Goal: Check status: Check status

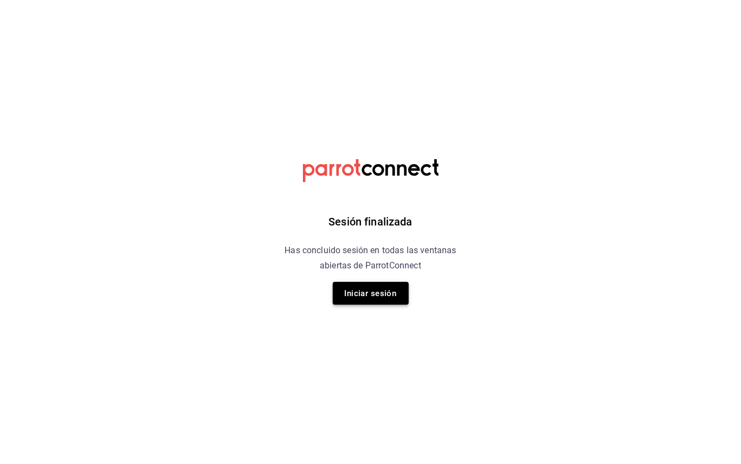
click at [357, 283] on button "Iniciar sesión" at bounding box center [371, 293] width 76 height 23
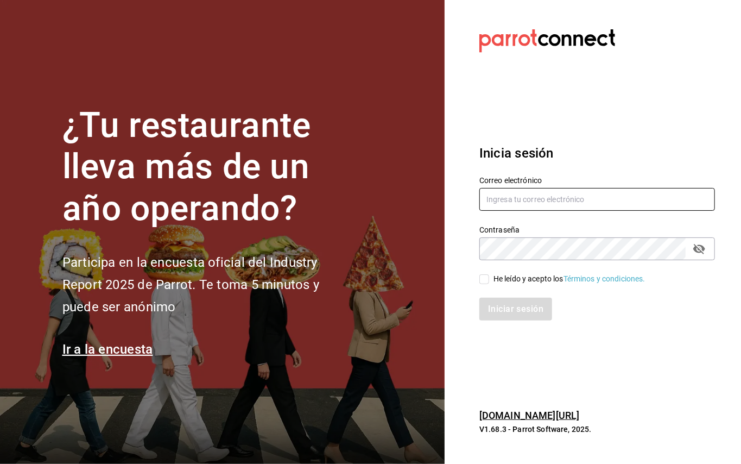
type input "[EMAIL_ADDRESS][DOMAIN_NAME]"
click at [488, 275] on input "He leído y acepto los Términos y condiciones." at bounding box center [484, 279] width 10 height 10
checkbox input "true"
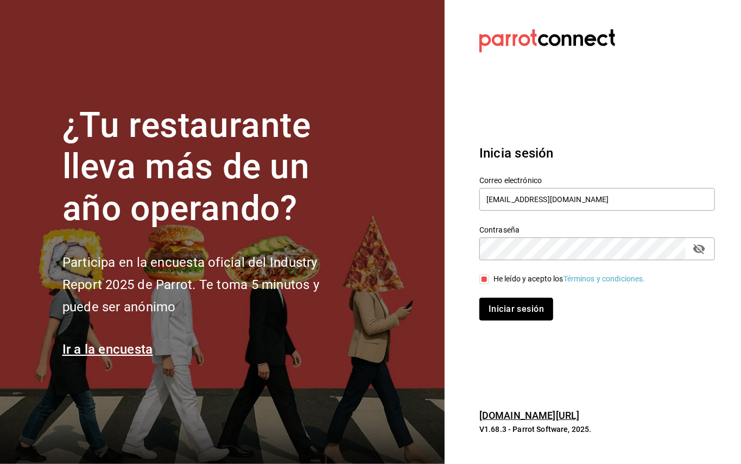
click at [494, 302] on button "Iniciar sesión" at bounding box center [516, 309] width 74 height 23
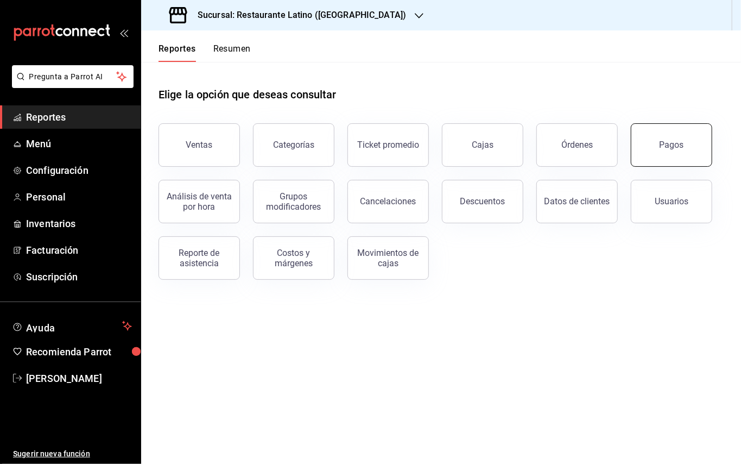
click at [685, 140] on button "Pagos" at bounding box center [671, 144] width 81 height 43
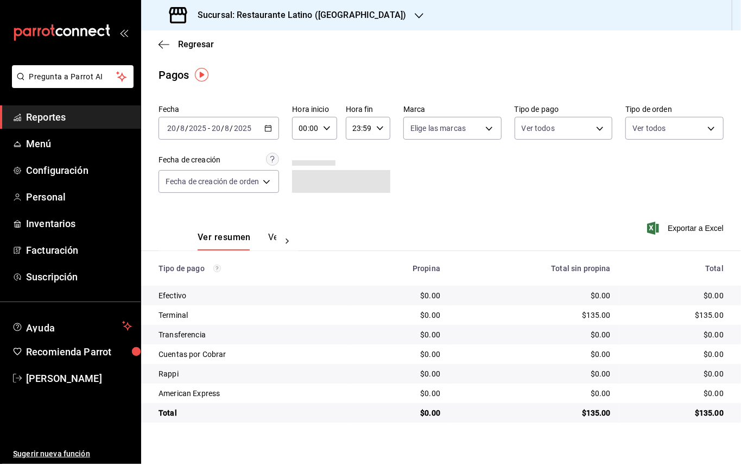
click at [271, 136] on div "2025-08-20 20 / 8 / 2025 - 2025-08-20 20 / 8 / 2025" at bounding box center [219, 128] width 121 height 23
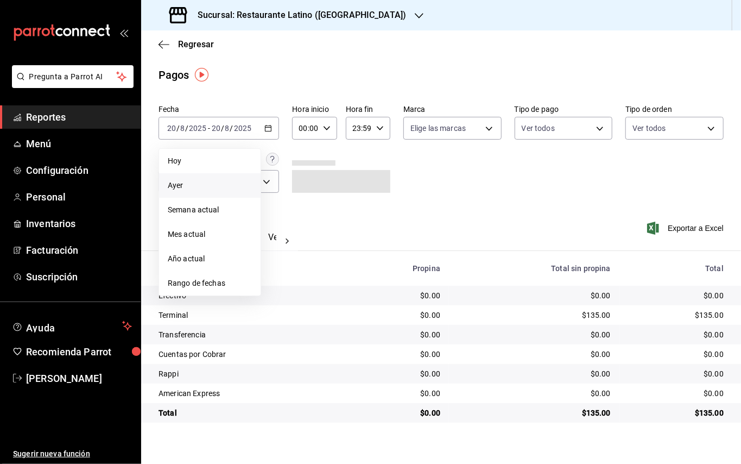
click at [198, 183] on span "Ayer" at bounding box center [210, 185] width 84 height 11
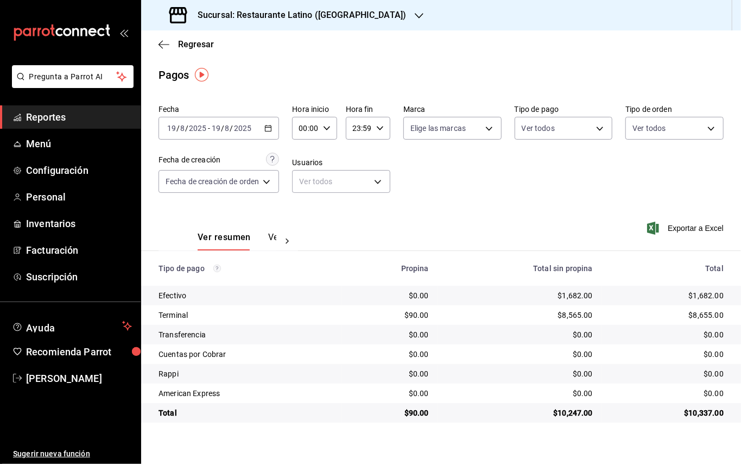
click at [348, 14] on h3 "Sucursal: Restaurante Latino (Pabellon)" at bounding box center [297, 15] width 217 height 13
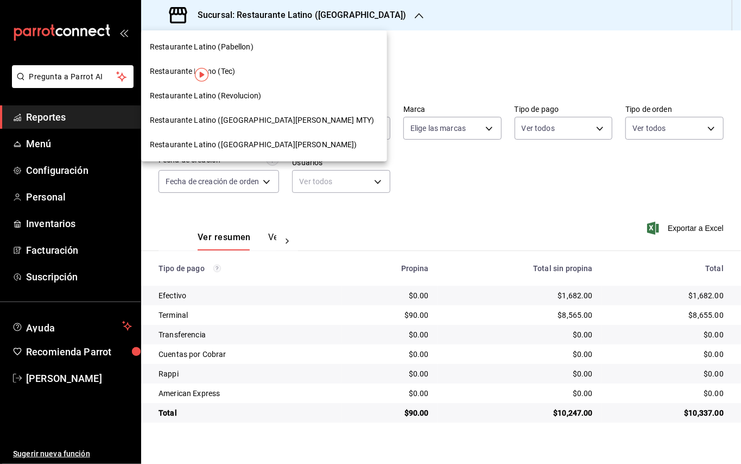
click at [257, 124] on span "Restaurante Latino (San Jeronimo MTY)" at bounding box center [262, 120] width 224 height 11
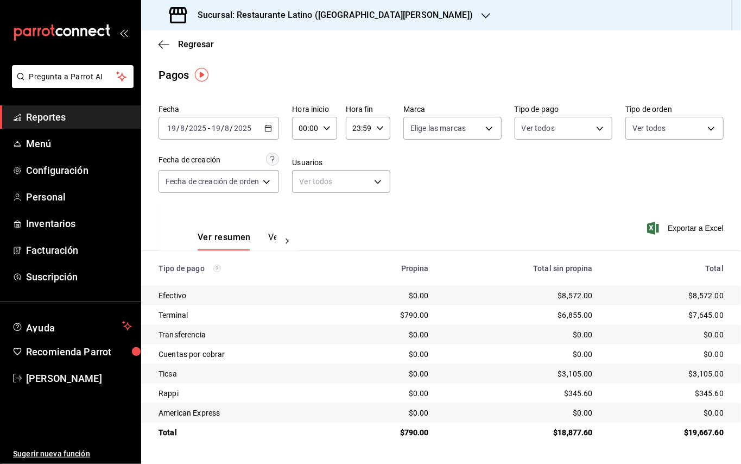
click at [231, 26] on div "Sucursal: Restaurante Latino (San Jeronimo MTY)" at bounding box center [322, 15] width 345 height 30
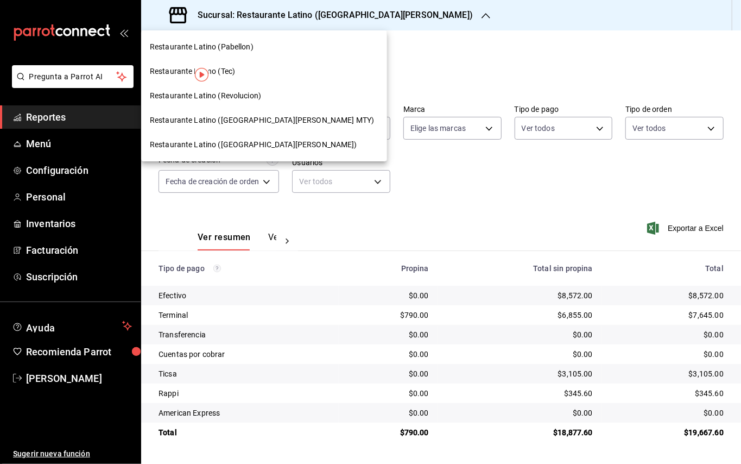
click at [228, 100] on span "Restaurante Latino (Revolucion)" at bounding box center [205, 95] width 111 height 11
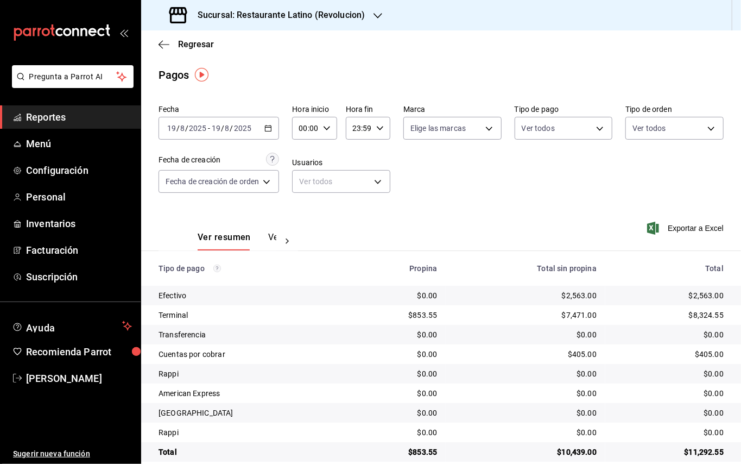
click at [276, 27] on div "Sucursal: Restaurante Latino (Revolucion)" at bounding box center [268, 15] width 237 height 30
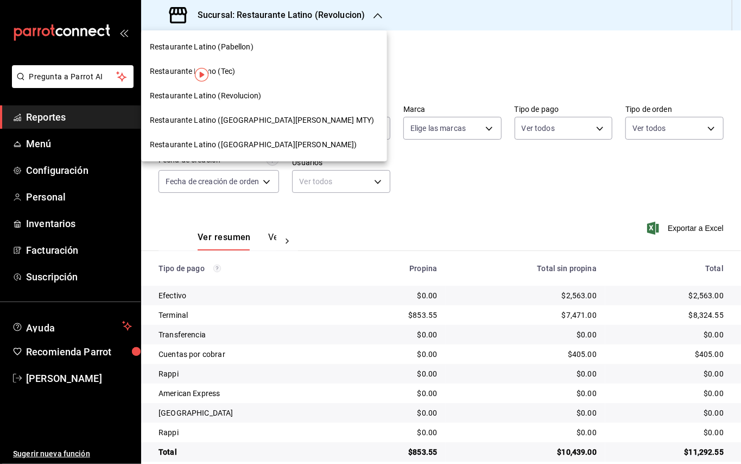
click at [249, 55] on div "Restaurante Latino (Pabellon)" at bounding box center [264, 47] width 246 height 24
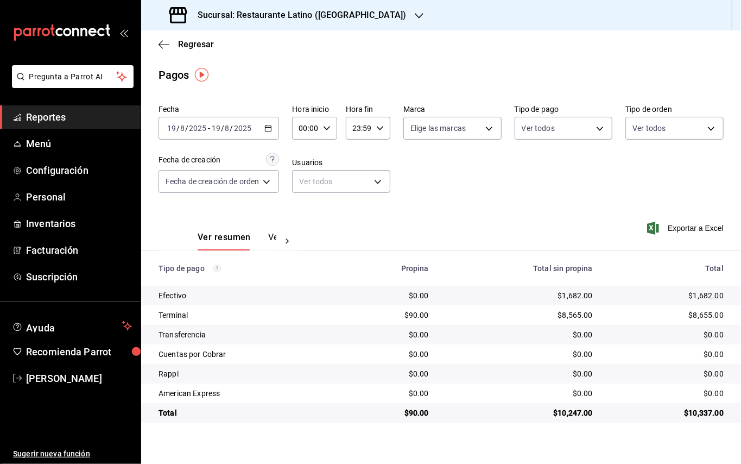
click at [308, 23] on div "Sucursal: Restaurante Latino (Pabellon)" at bounding box center [289, 15] width 278 height 30
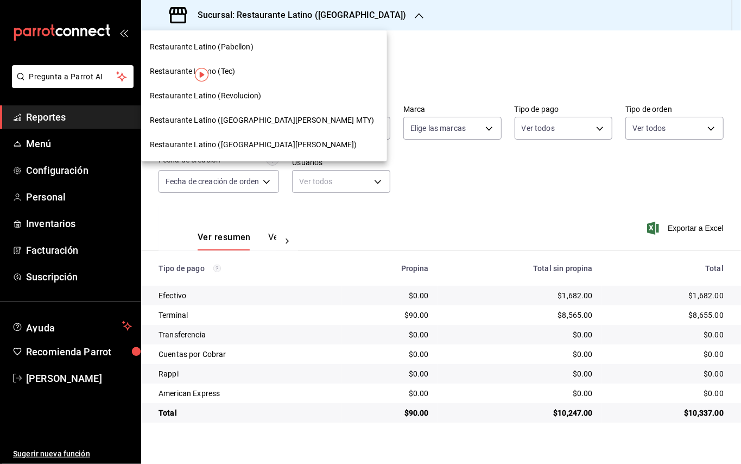
click at [250, 49] on span "Restaurante Latino (Pabellon)" at bounding box center [202, 46] width 104 height 11
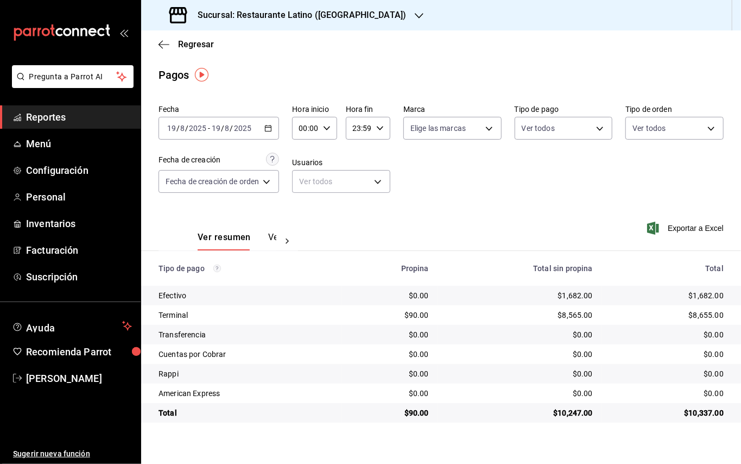
click at [320, 18] on h3 "Sucursal: Restaurante Latino (Pabellon)" at bounding box center [297, 15] width 217 height 13
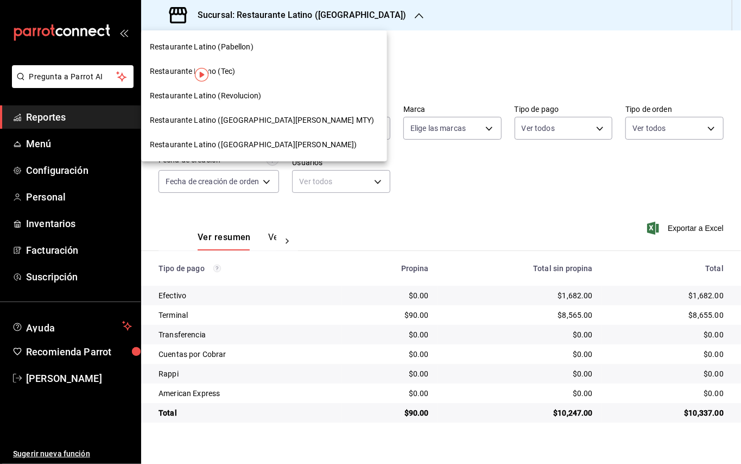
click at [248, 144] on span "Restaurante Latino (San Lucas)" at bounding box center [253, 144] width 207 height 11
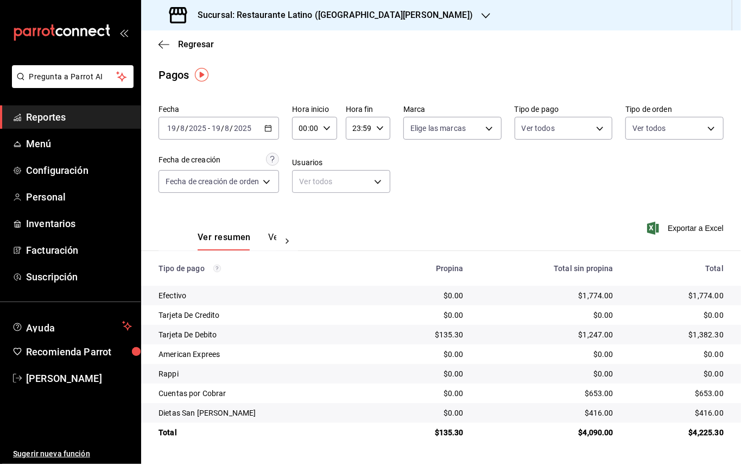
click at [335, 27] on div "Sucursal: Restaurante Latino (San Lucas)" at bounding box center [322, 15] width 345 height 30
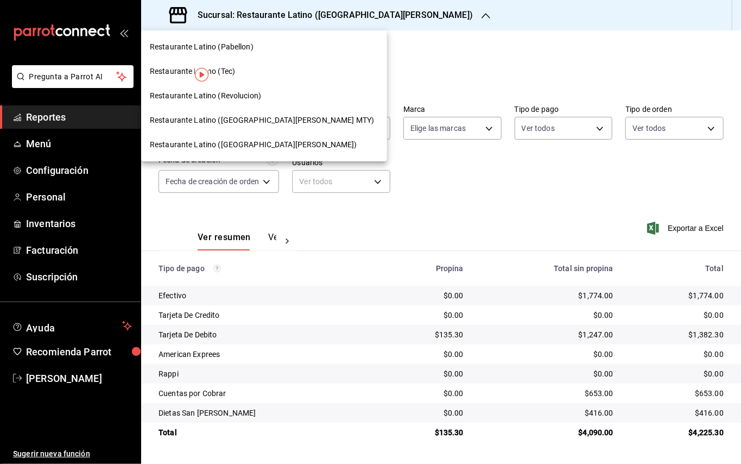
click at [260, 73] on div "Restaurante Latino (Tec)" at bounding box center [264, 71] width 229 height 11
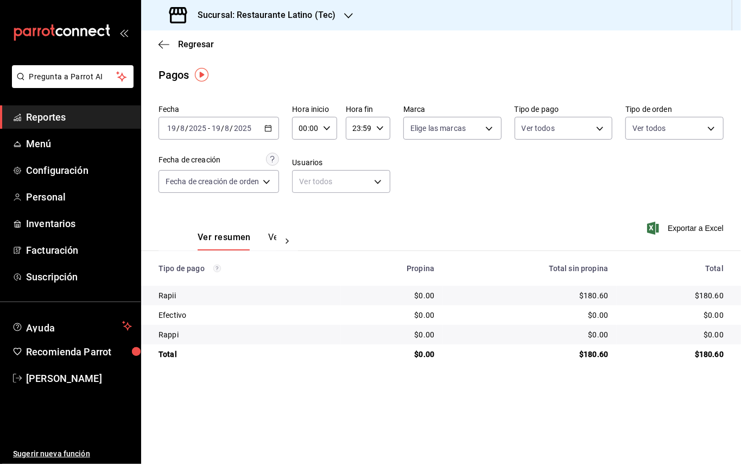
click at [378, 350] on div "$0.00" at bounding box center [392, 354] width 85 height 11
click at [385, 428] on main "Regresar Pagos Fecha 2025-08-19 19 / 8 / 2025 - 2025-08-19 19 / 8 / 2025 Hora i…" at bounding box center [441, 246] width 600 height 433
click at [342, 404] on main "Regresar Pagos Fecha 2025-08-19 19 / 8 / 2025 - 2025-08-19 19 / 8 / 2025 Hora i…" at bounding box center [441, 246] width 600 height 433
click at [419, 378] on main "Regresar Pagos Fecha 2025-08-19 19 / 8 / 2025 - 2025-08-19 19 / 8 / 2025 Hora i…" at bounding box center [441, 246] width 600 height 433
click at [662, 359] on div "$180.60" at bounding box center [674, 354] width 98 height 11
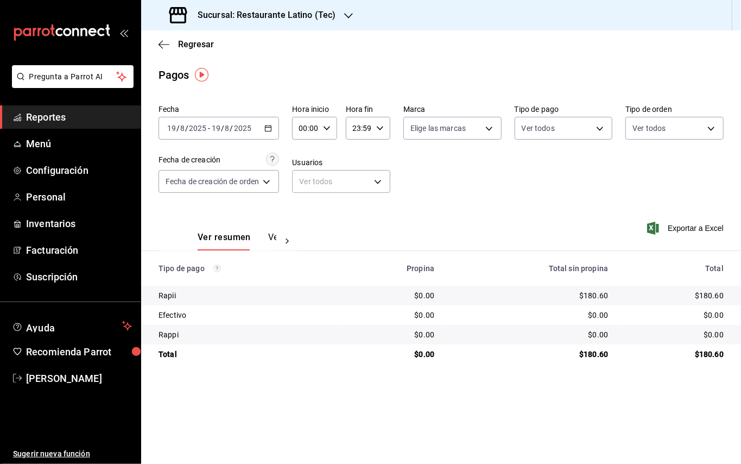
drag, startPoint x: 296, startPoint y: 381, endPoint x: 329, endPoint y: 434, distance: 62.7
click at [329, 434] on main "Regresar Pagos Fecha 2025-08-19 19 / 8 / 2025 - 2025-08-19 19 / 8 / 2025 Hora i…" at bounding box center [441, 246] width 600 height 433
click at [421, 55] on div "Regresar" at bounding box center [441, 44] width 600 height 28
